Goal: Find specific page/section: Find specific page/section

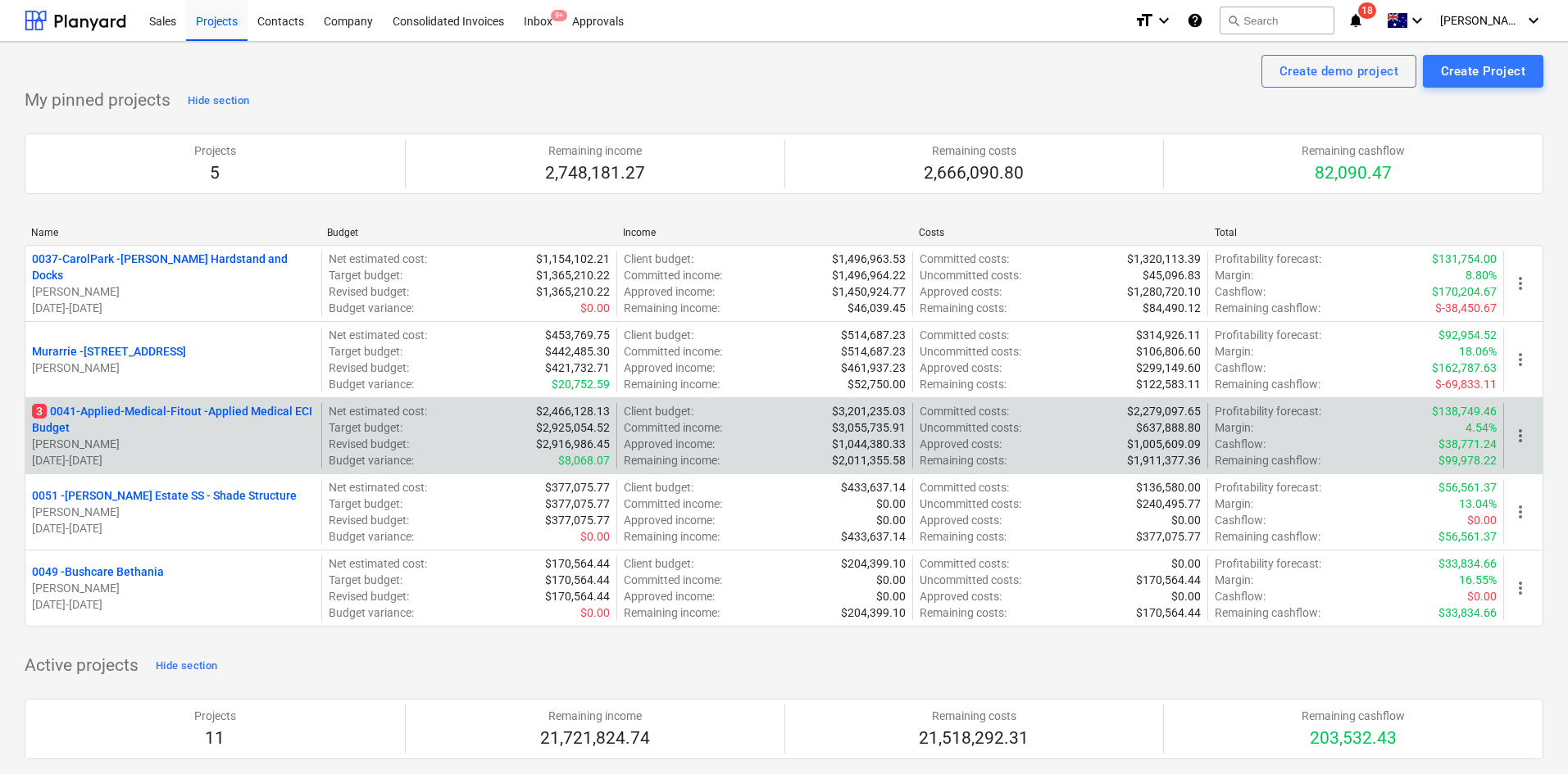
click at [184, 416] on p "3 0041-Applied-Medical-Fitout - Applied Medical ECI Budget" at bounding box center [173, 419] width 283 height 33
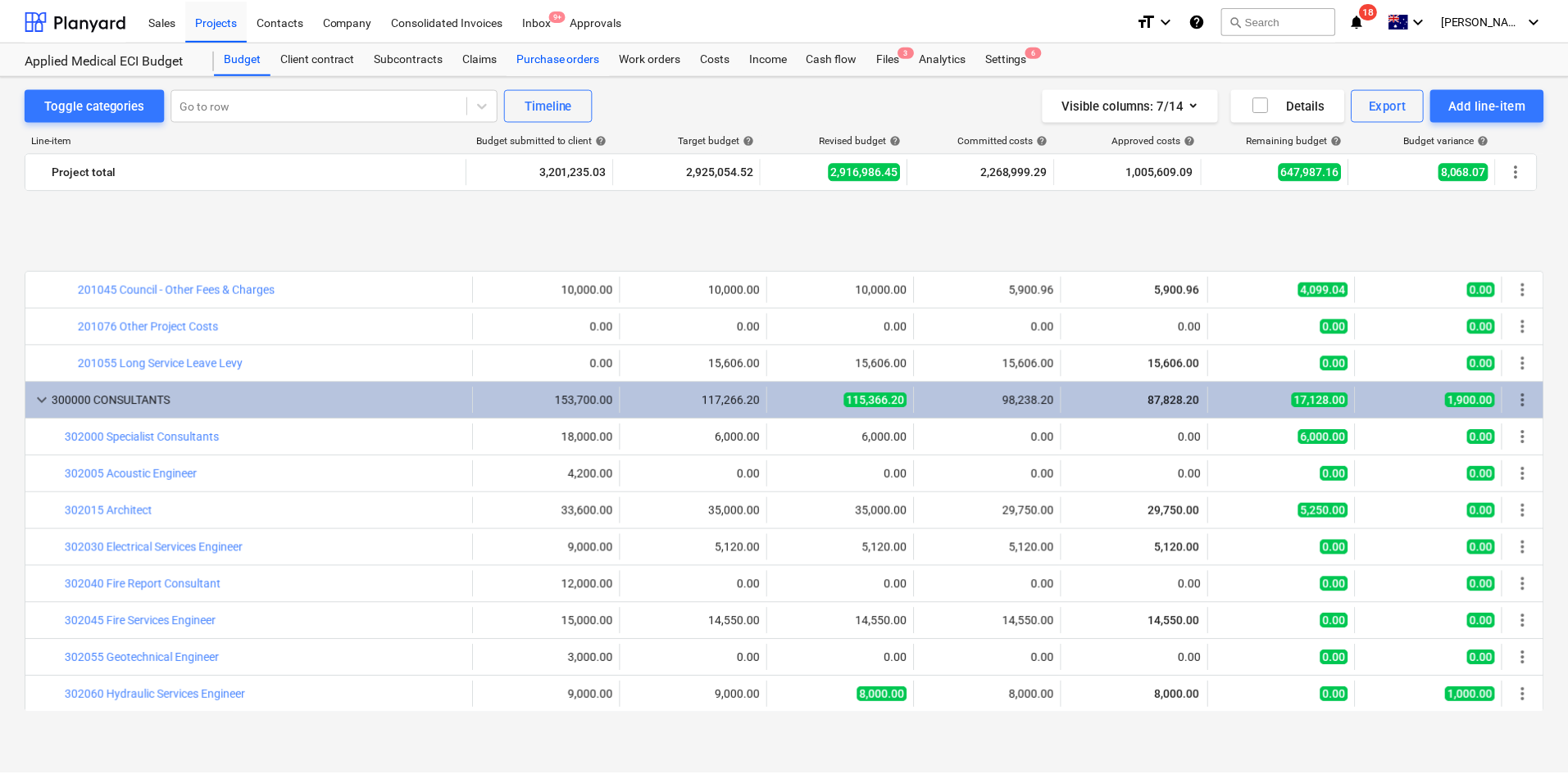
scroll to position [820, 0]
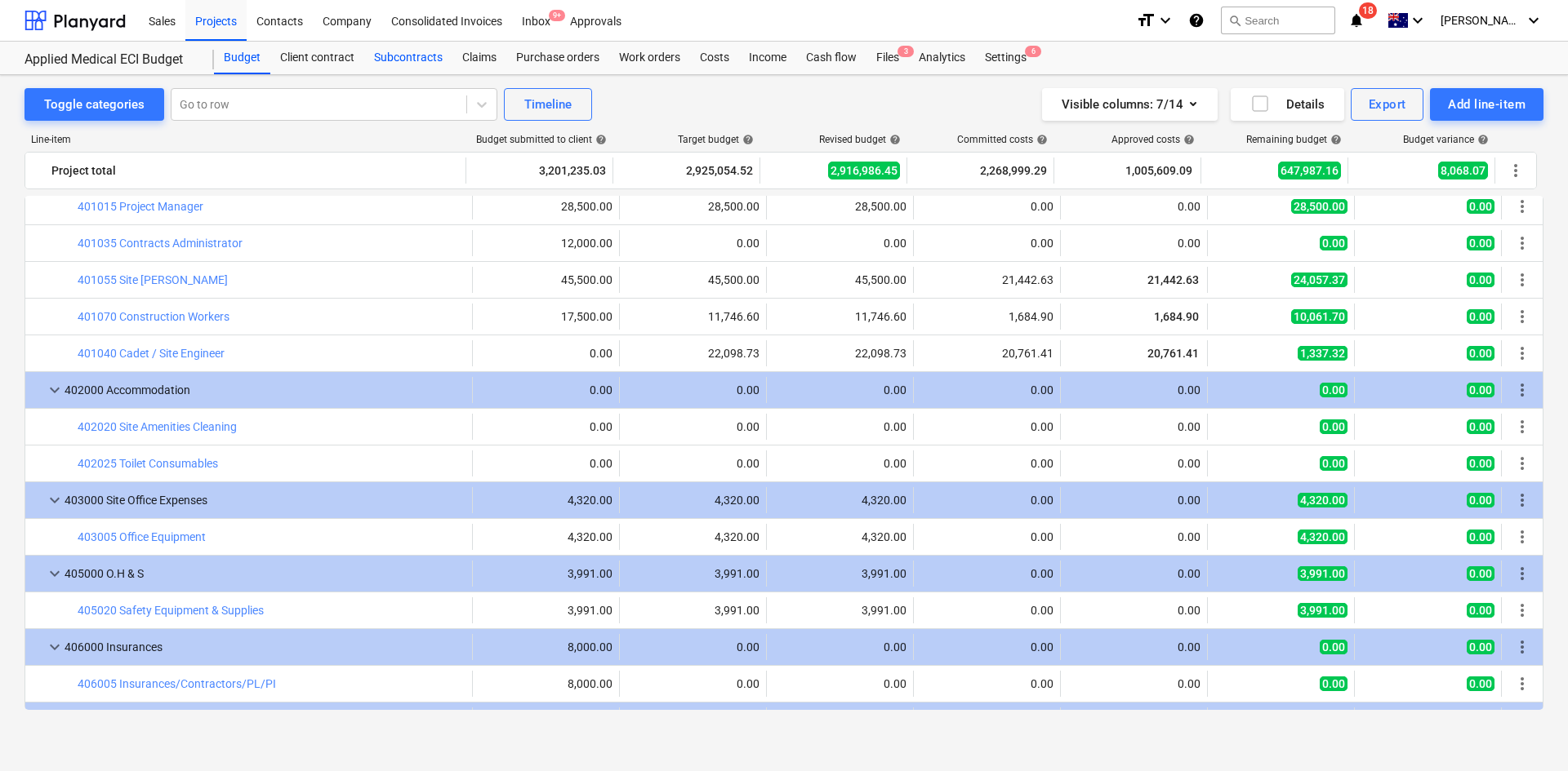
click at [401, 55] on div "Subcontracts" at bounding box center [408, 58] width 88 height 33
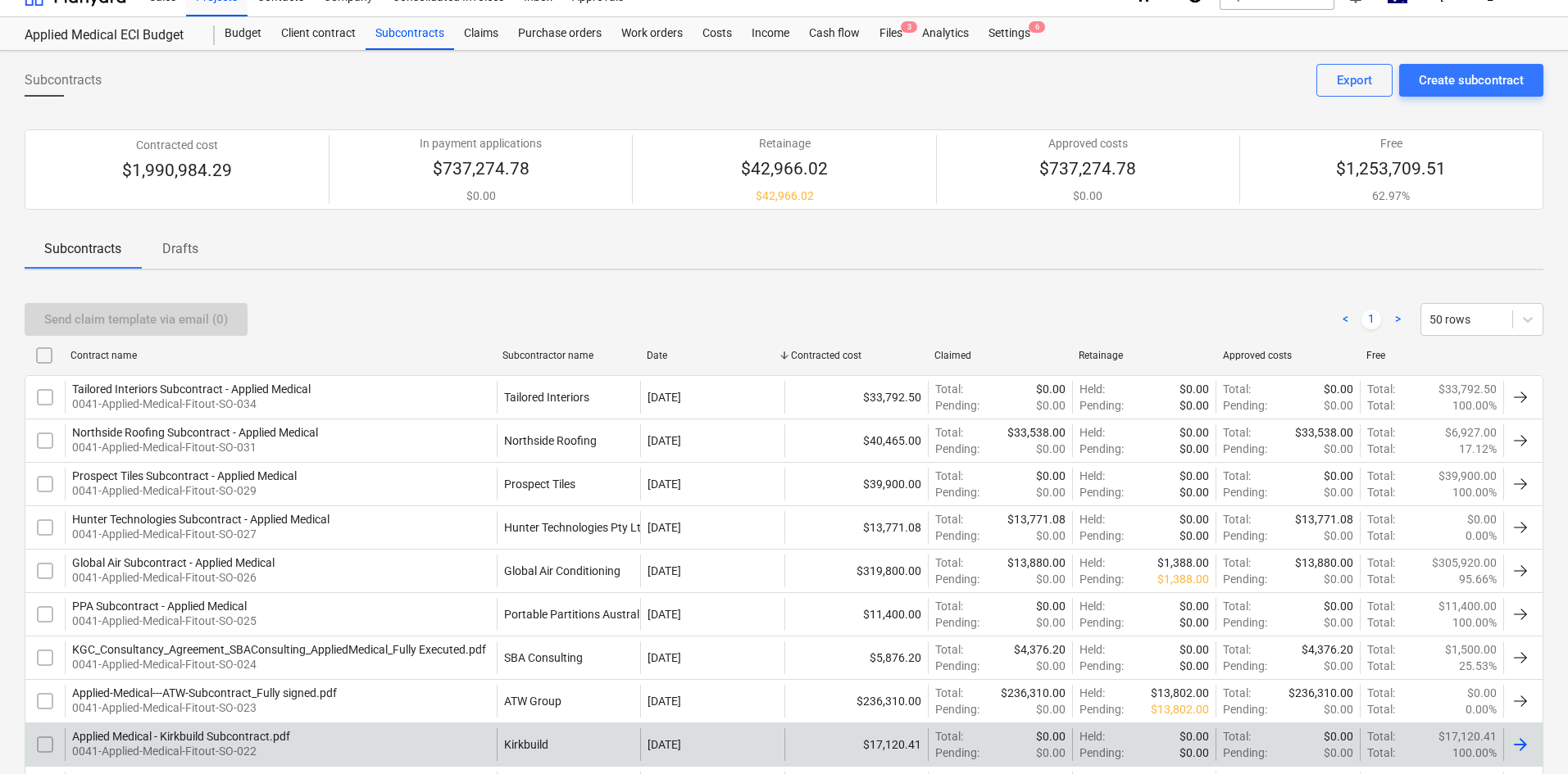
scroll to position [328, 0]
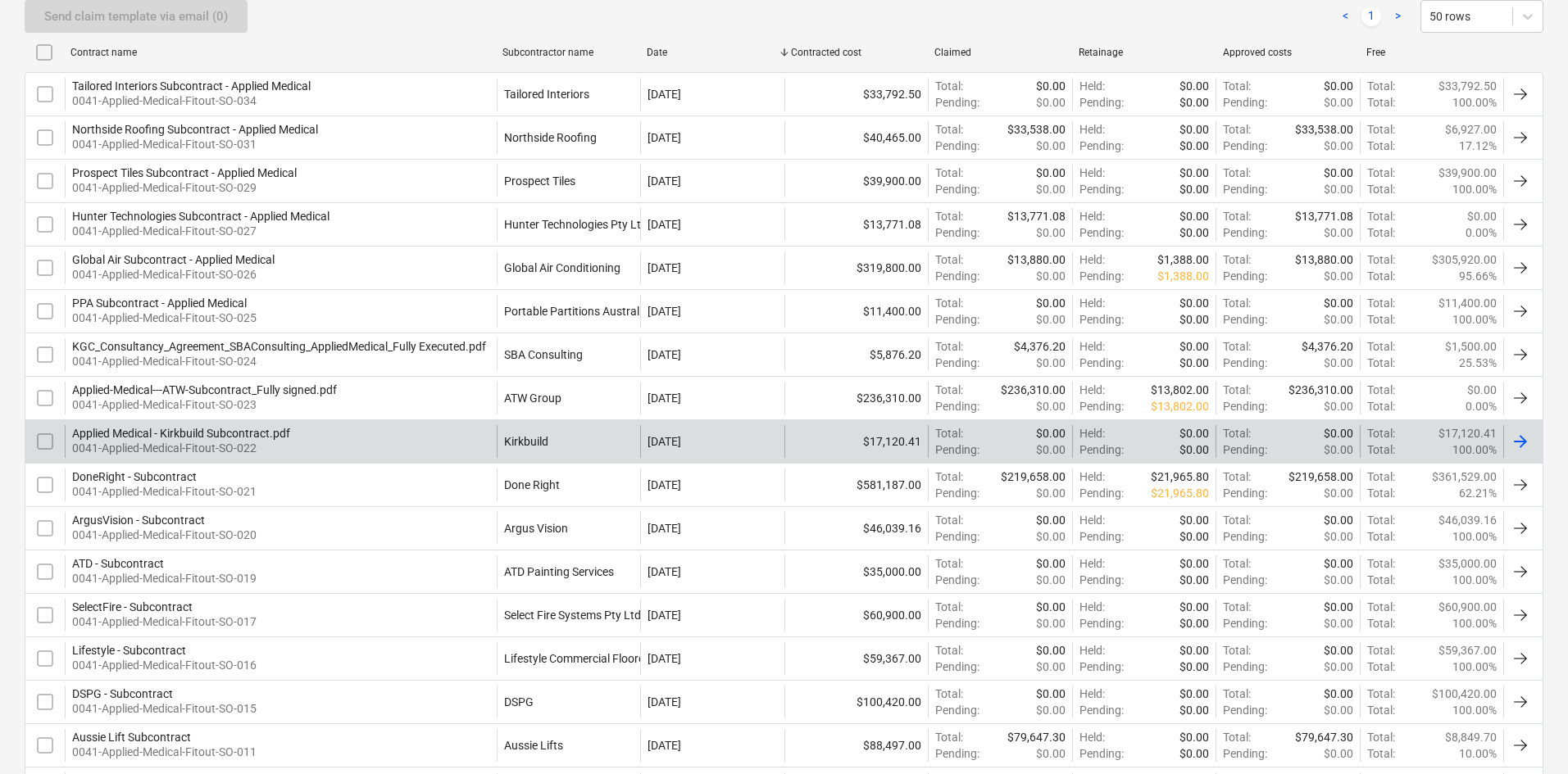
click at [254, 429] on div "Applied Medical - Kirkbuild Subcontract.pdf" at bounding box center [181, 434] width 218 height 13
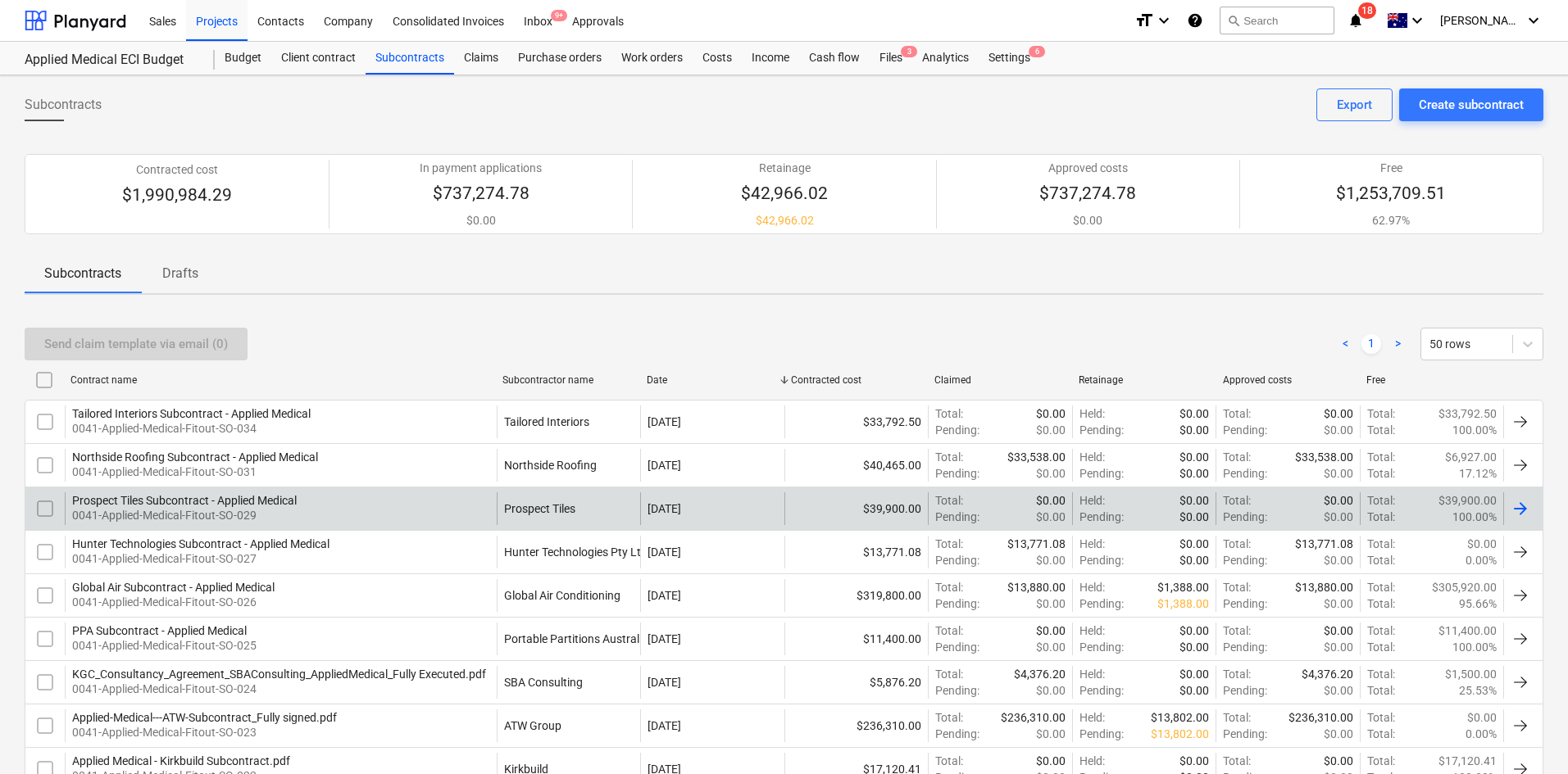
click at [249, 507] on p "0041-Applied-Medical-Fitout-SO-029" at bounding box center [185, 514] width 225 height 16
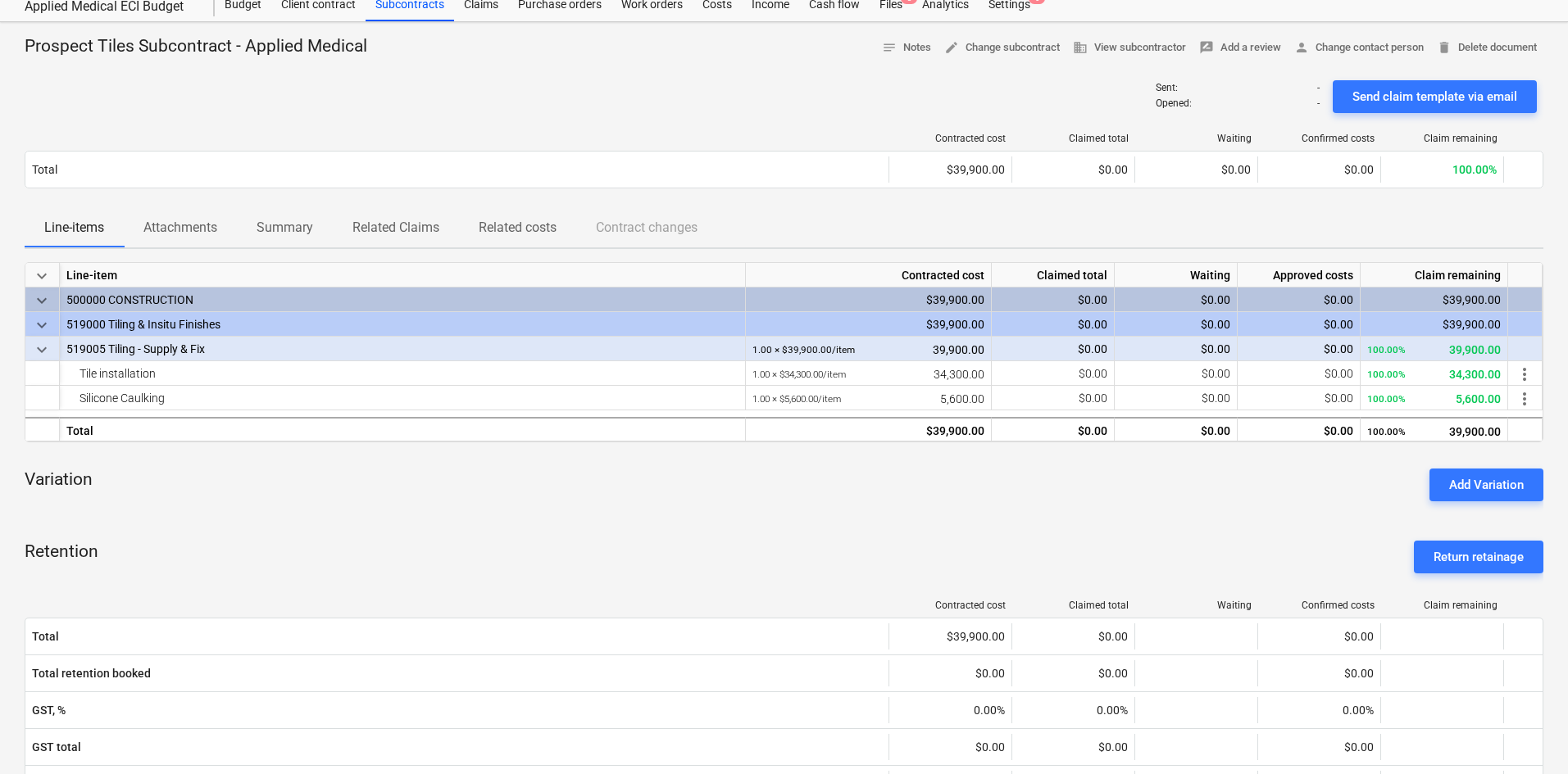
scroll to position [82, 0]
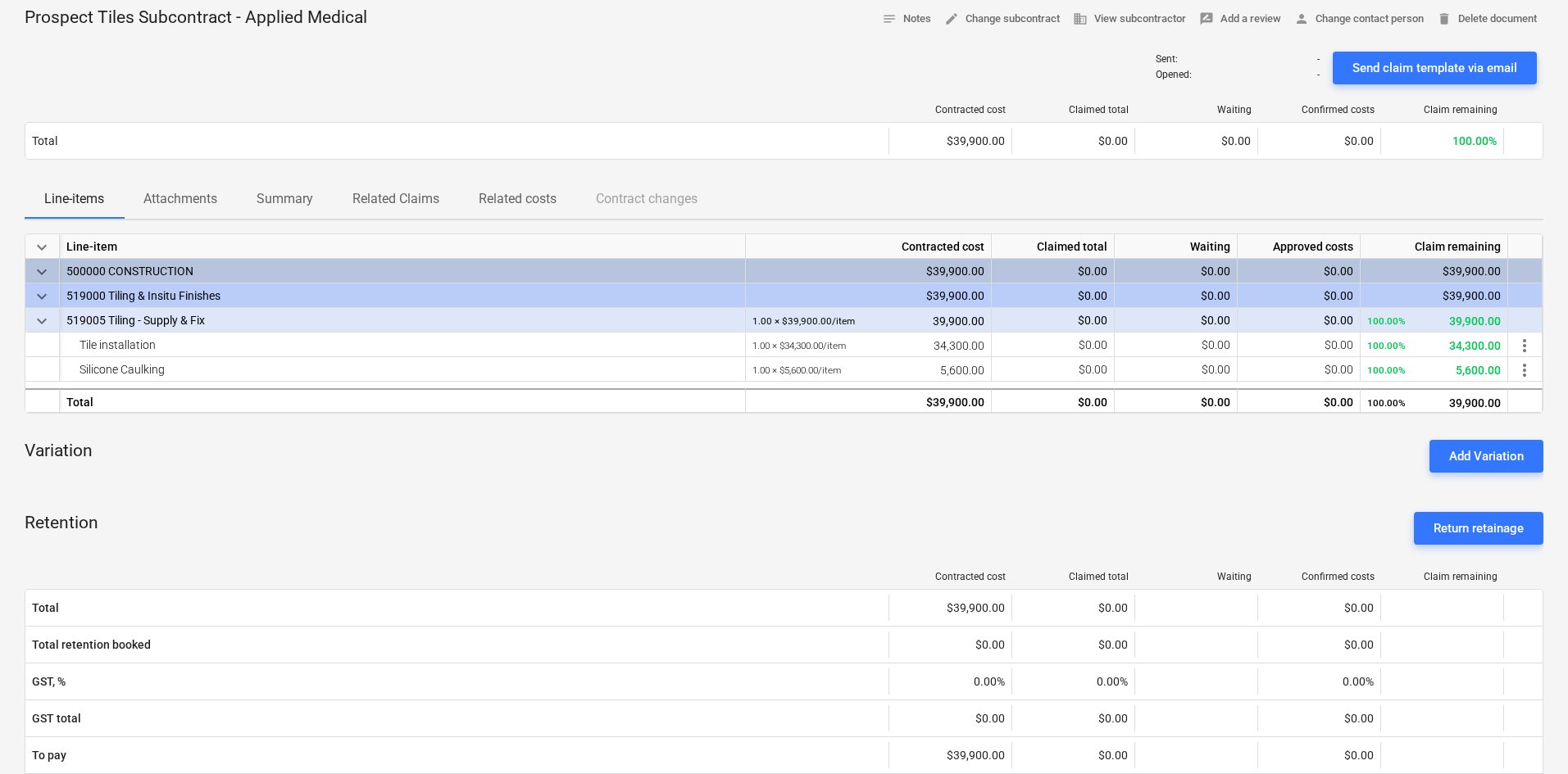
click at [571, 501] on div "Retention Return retainage" at bounding box center [784, 528] width 1518 height 59
click at [747, 521] on div "Retention Return retainage" at bounding box center [784, 528] width 1518 height 59
click at [897, 489] on div "keyboard_arrow_down Line-item Contracted cost Claimed total Waiting Approved co…" at bounding box center [784, 604] width 1518 height 743
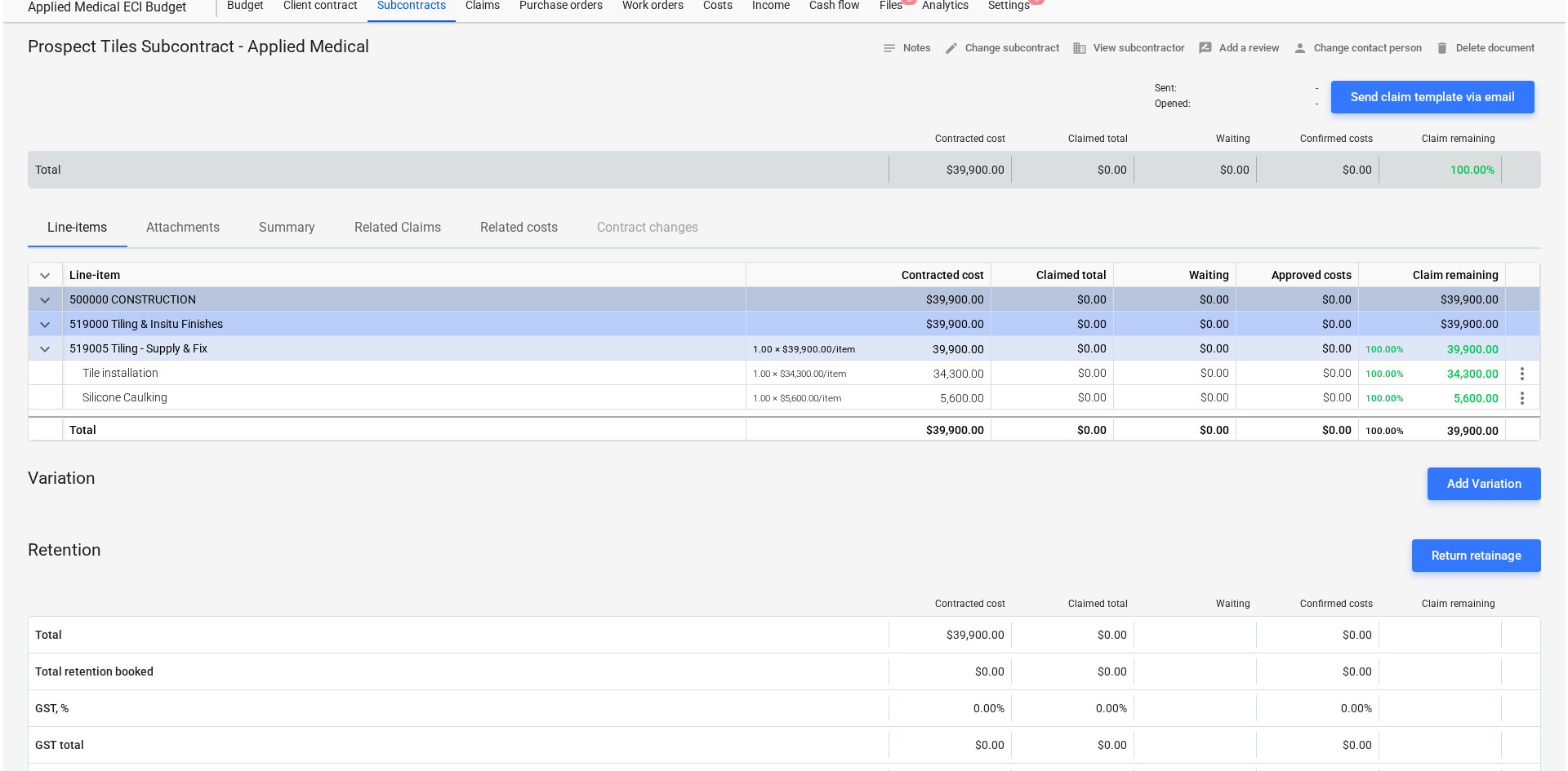
scroll to position [0, 0]
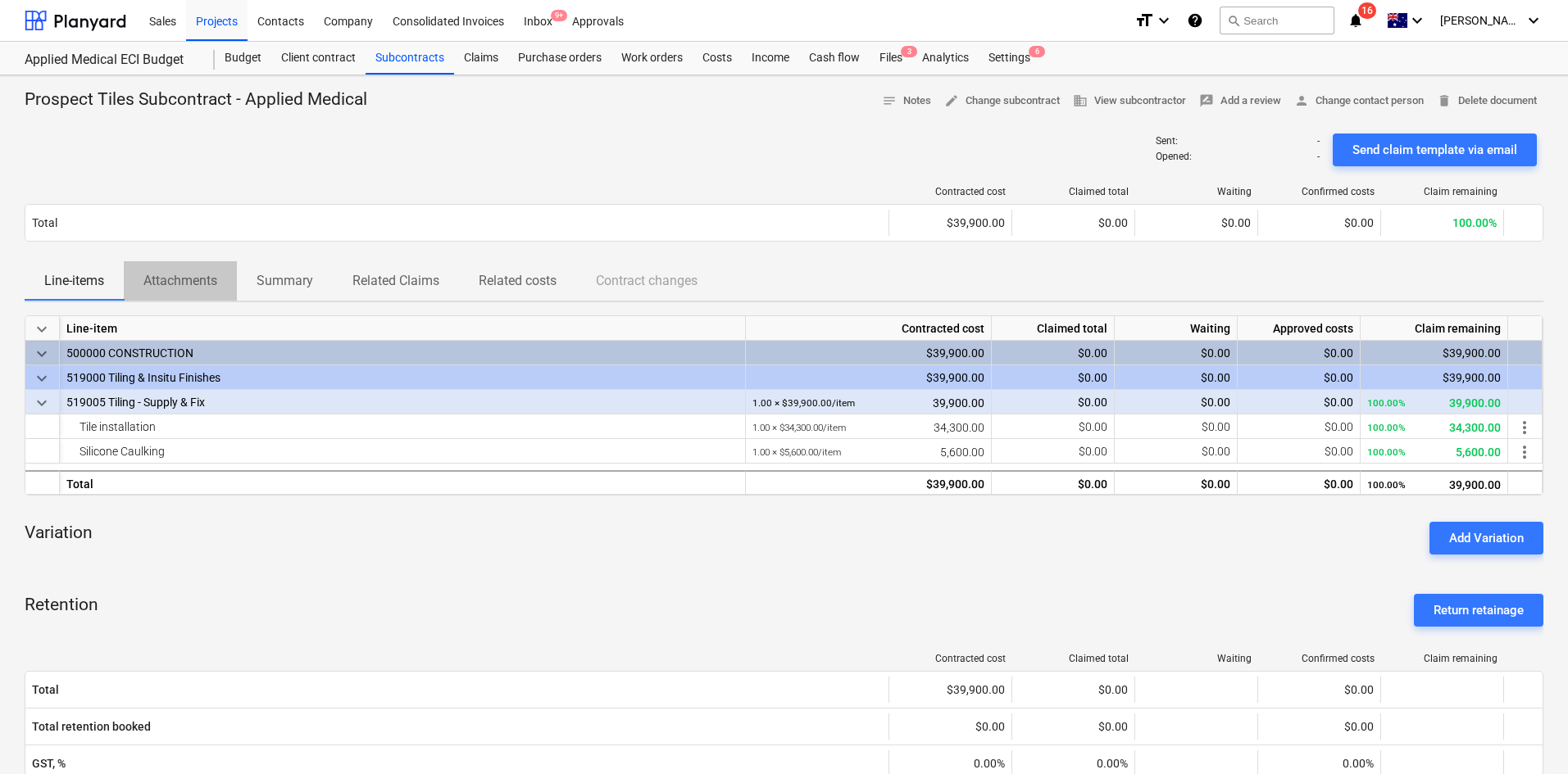
click at [186, 286] on p "Attachments" at bounding box center [180, 280] width 74 height 20
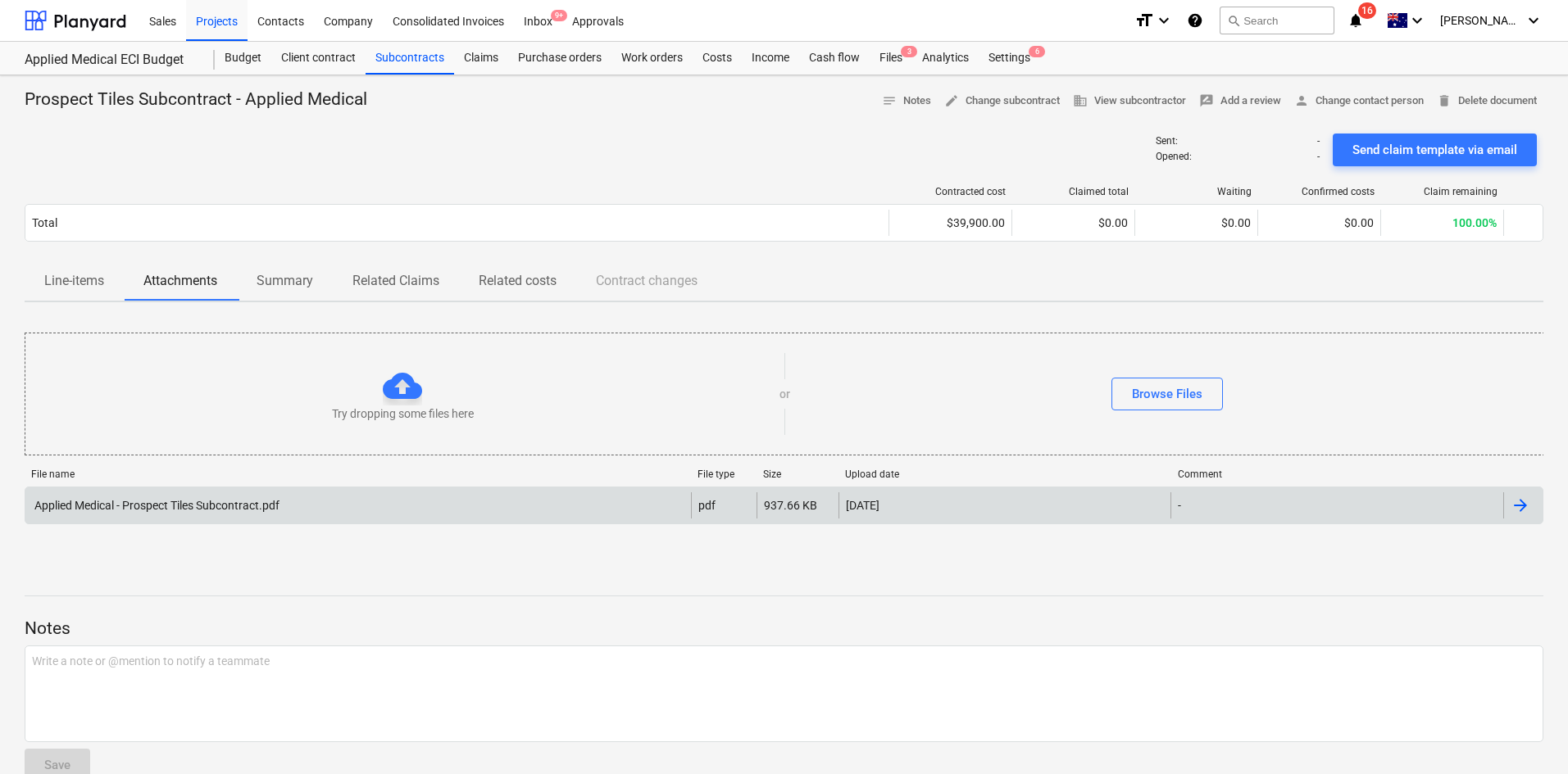
click at [272, 513] on div "Applied Medical - Prospect Tiles Subcontract.pdf" at bounding box center [358, 506] width 665 height 26
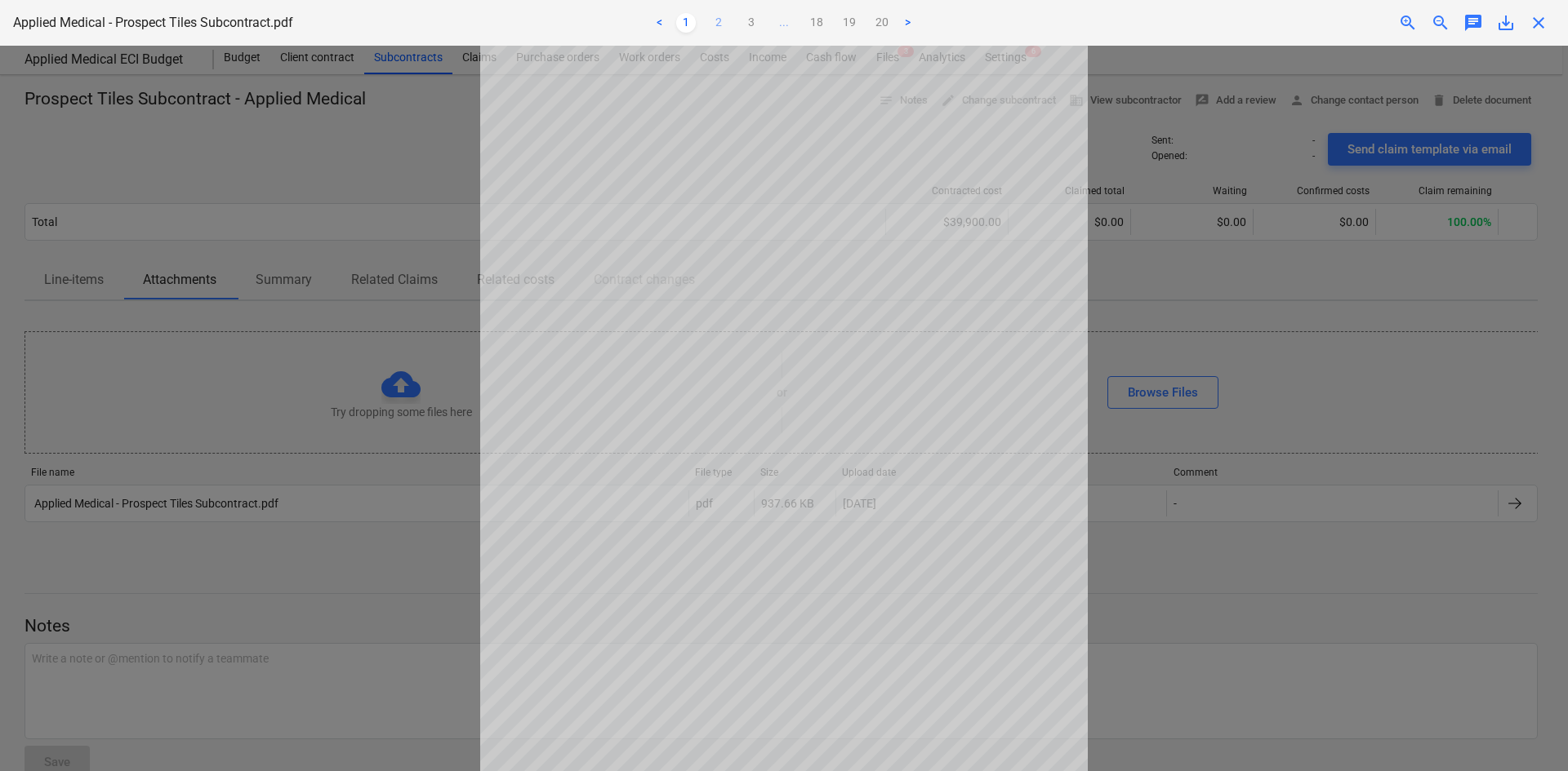
click at [716, 22] on link "2" at bounding box center [718, 22] width 20 height 20
click at [751, 25] on link "3" at bounding box center [751, 22] width 20 height 20
click at [770, 33] on div "< 1 2 3 4 ... 18 19 20 >" at bounding box center [784, 22] width 514 height 46
click at [770, 21] on link "4" at bounding box center [768, 22] width 20 height 20
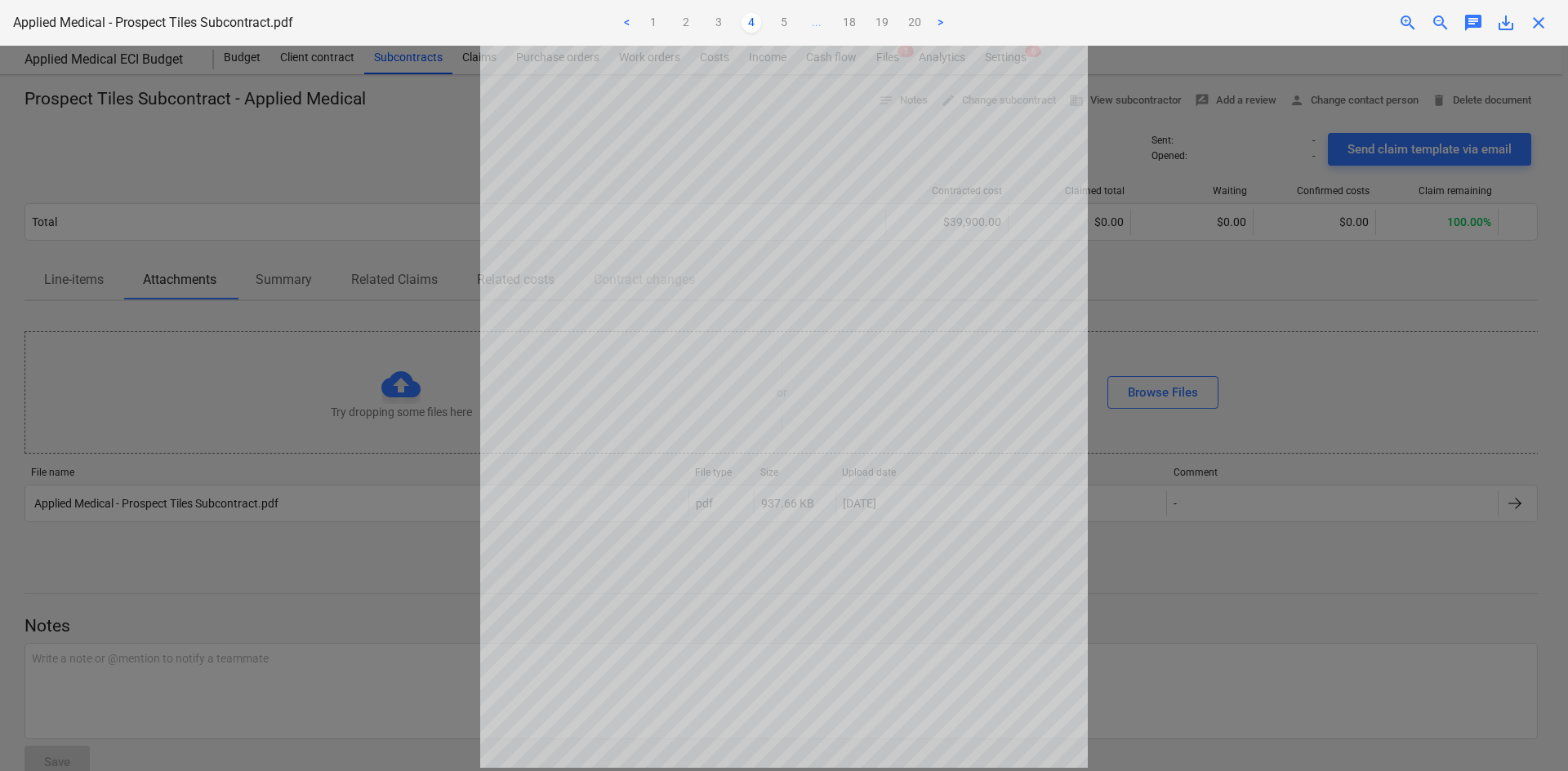
scroll to position [0, 0]
click at [777, 21] on link "5" at bounding box center [784, 22] width 20 height 20
click at [906, 25] on link "19" at bounding box center [897, 22] width 20 height 20
click at [814, 24] on link "18" at bounding box center [816, 22] width 20 height 20
click at [810, 25] on link "17" at bounding box center [800, 22] width 20 height 20
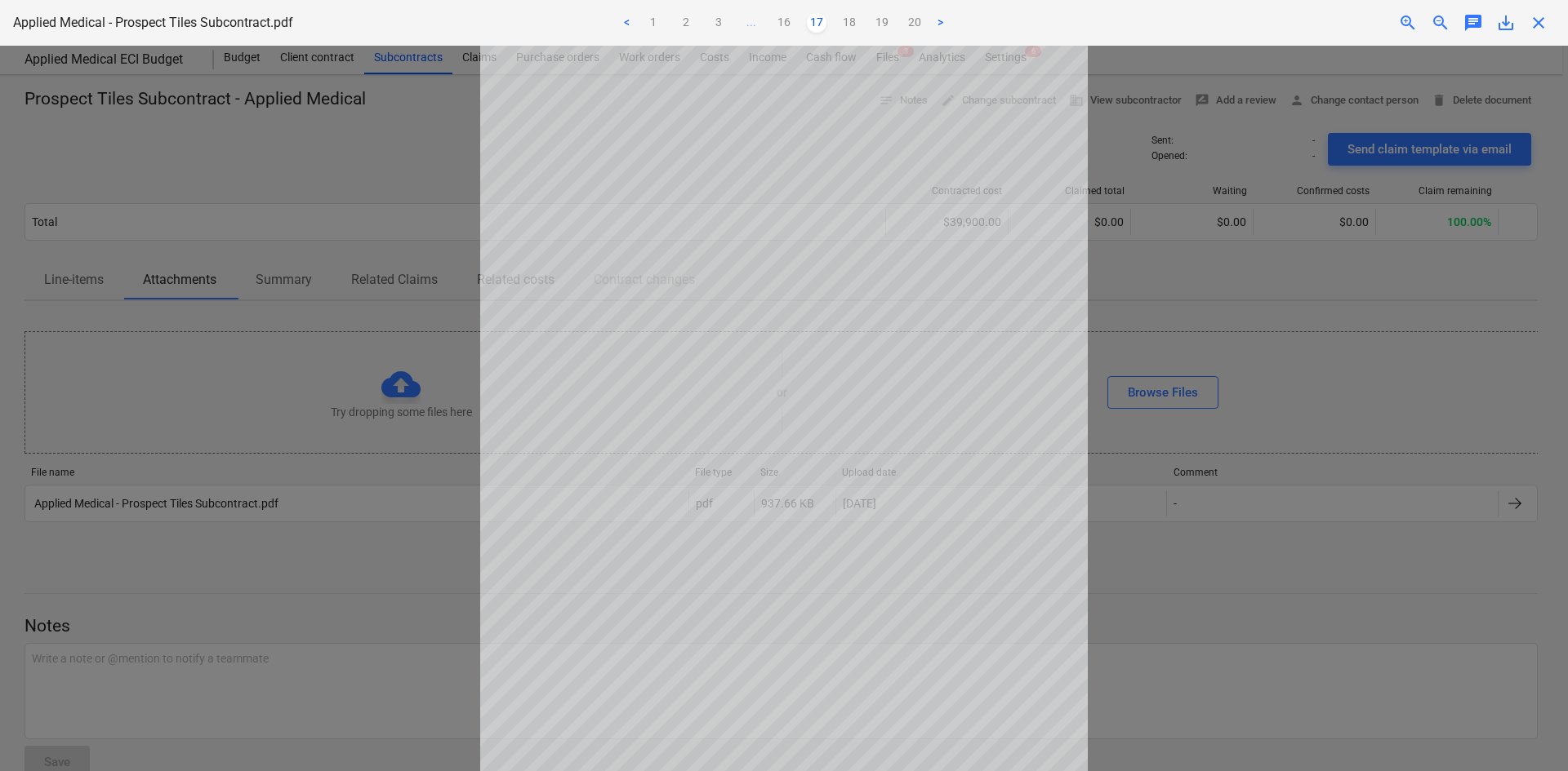
click at [803, 25] on ul "< 1 2 3 ... 16 17 18 19 20 >" at bounding box center [784, 22] width 514 height 20
click at [793, 27] on link "16" at bounding box center [784, 22] width 20 height 20
click at [765, 28] on link "15" at bounding box center [768, 22] width 20 height 20
click at [756, 28] on link "14" at bounding box center [751, 22] width 20 height 20
